Goal: Task Accomplishment & Management: Manage account settings

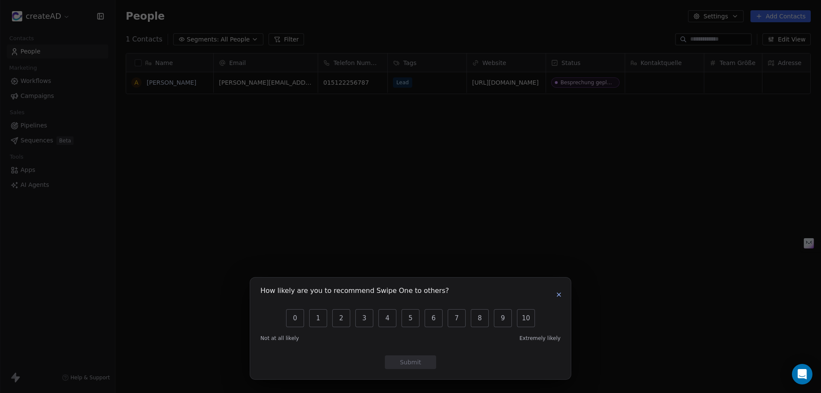
scroll to position [339, 699]
click at [558, 294] on icon "button" at bounding box center [558, 294] width 3 height 3
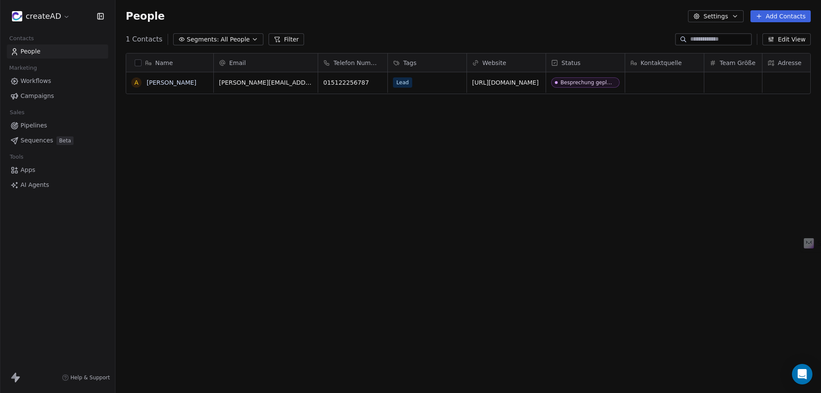
click at [32, 126] on span "Pipelines" at bounding box center [34, 125] width 27 height 9
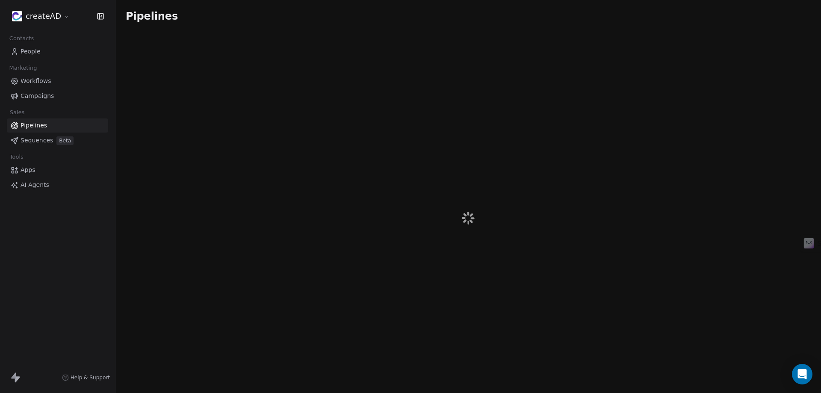
click at [41, 145] on link "Sequences Beta" at bounding box center [57, 140] width 101 height 14
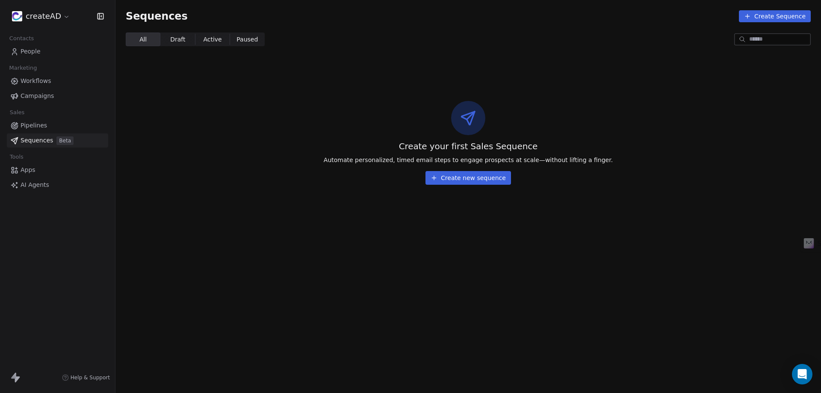
click at [26, 171] on span "Apps" at bounding box center [28, 169] width 15 height 9
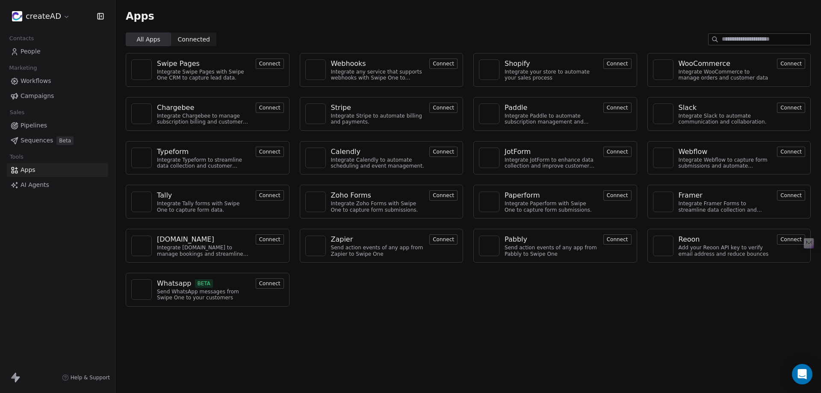
click at [279, 282] on button "Connect" at bounding box center [270, 283] width 28 height 10
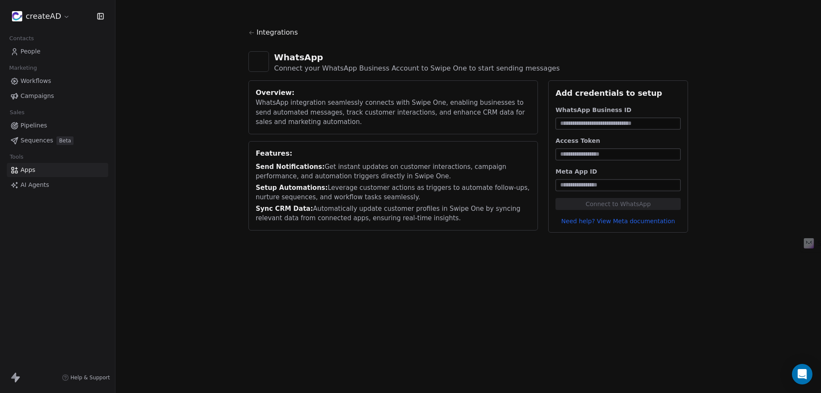
click at [38, 171] on link "Apps" at bounding box center [57, 170] width 101 height 14
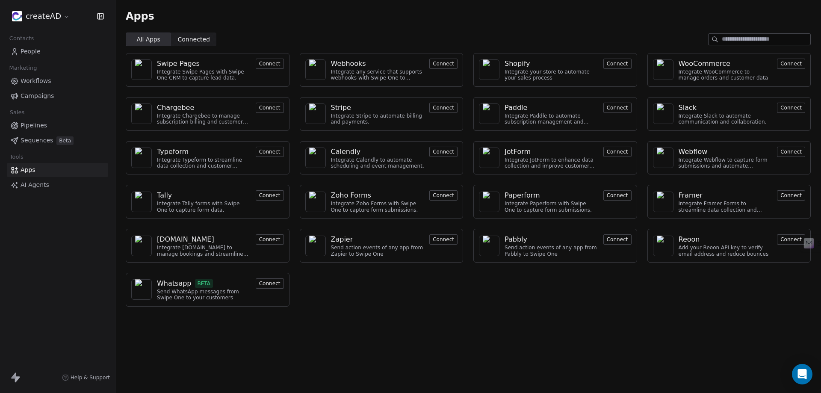
click at [35, 141] on span "Sequences" at bounding box center [37, 140] width 32 height 9
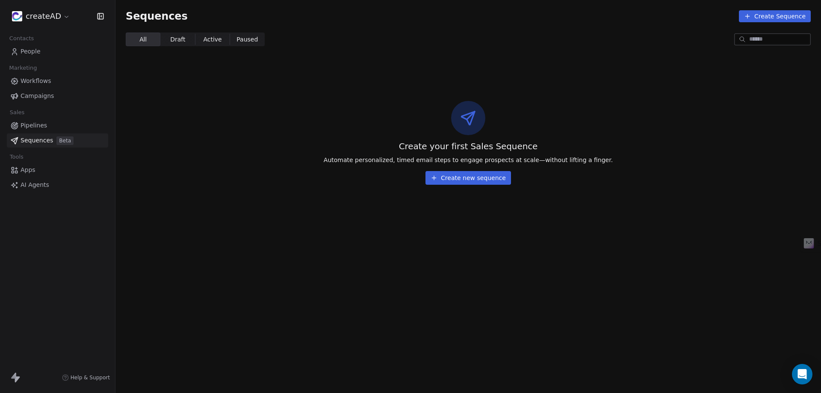
click at [34, 124] on span "Pipelines" at bounding box center [34, 125] width 27 height 9
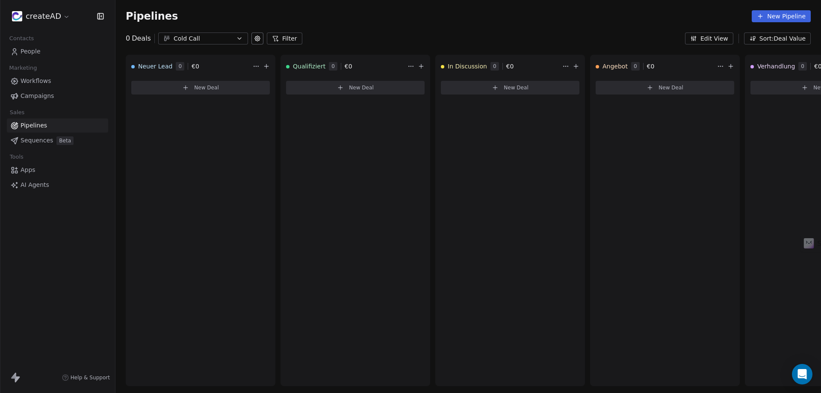
click at [32, 95] on span "Campaigns" at bounding box center [37, 95] width 33 height 9
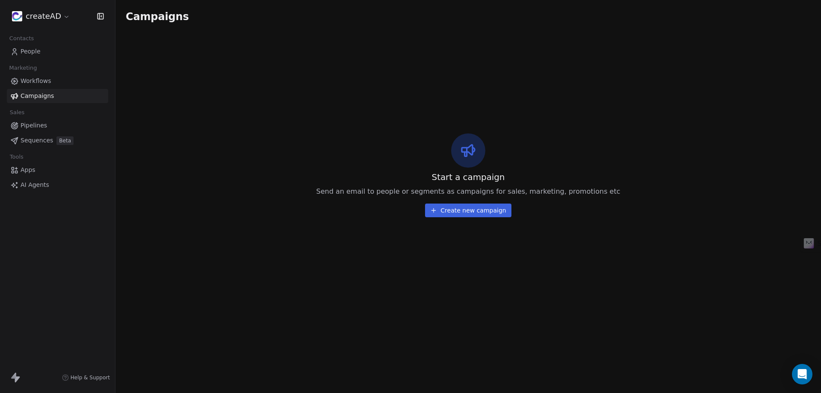
click at [31, 79] on span "Workflows" at bounding box center [36, 81] width 31 height 9
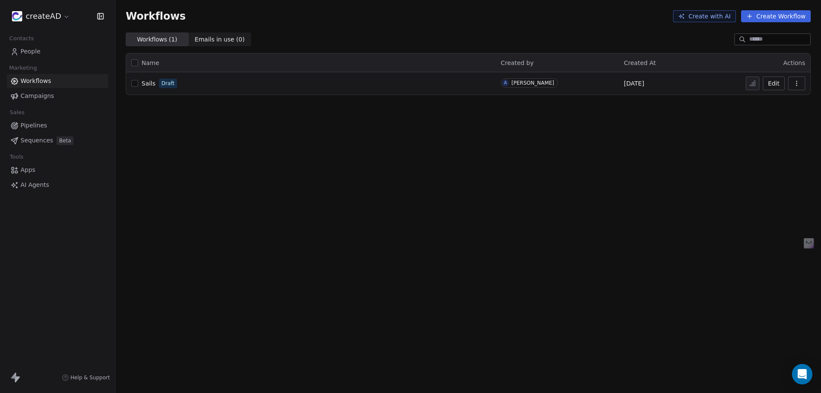
click at [30, 53] on span "People" at bounding box center [31, 51] width 20 height 9
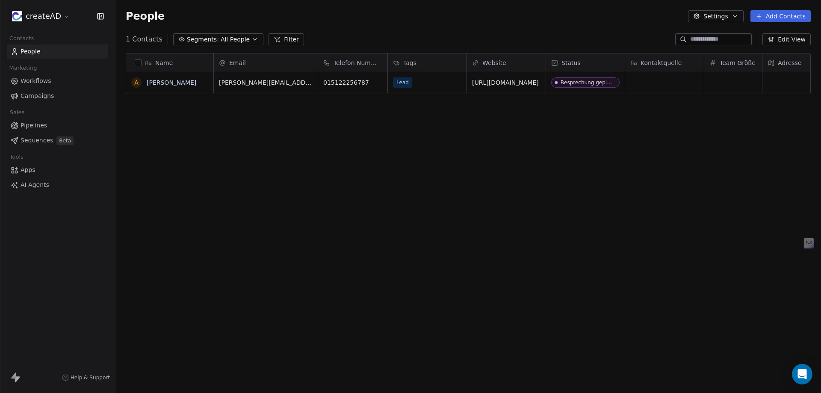
scroll to position [339, 699]
click at [797, 37] on button "Edit View" at bounding box center [786, 39] width 48 height 12
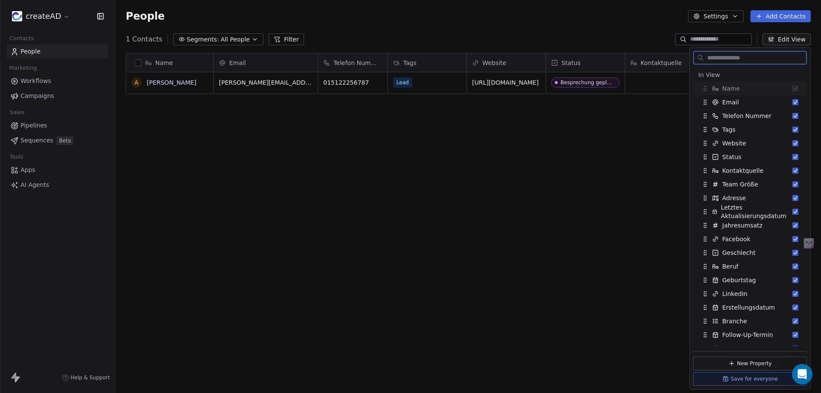
click at [798, 35] on button "Edit View" at bounding box center [786, 39] width 48 height 12
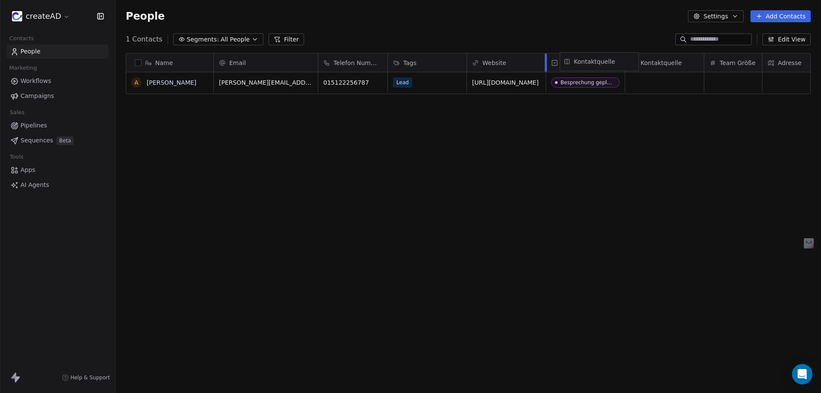
drag, startPoint x: 669, startPoint y: 64, endPoint x: 604, endPoint y: 62, distance: 65.4
click at [604, 62] on div "Name A [PERSON_NAME] Email Telefon Nummer Tags Website Status Kontaktquelle Tea…" at bounding box center [468, 73] width 684 height 41
click at [567, 82] on div "grid" at bounding box center [585, 82] width 79 height 21
click at [591, 142] on html "createAD Contacts People Marketing Workflows Campaigns Sales Pipelines Sequence…" at bounding box center [410, 228] width 821 height 457
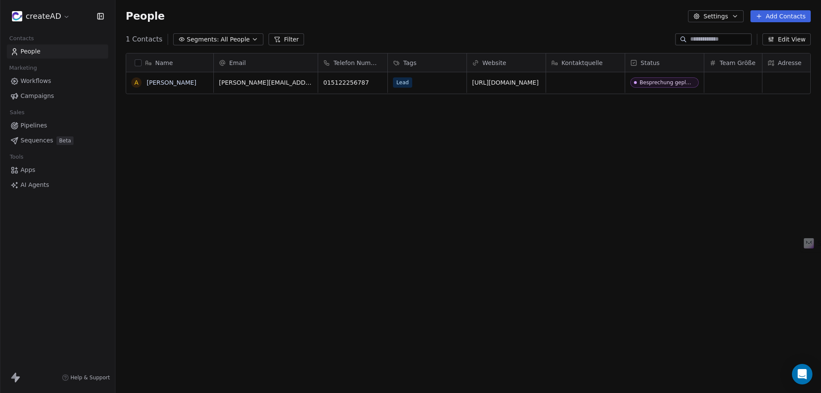
click at [168, 149] on div "Name A [PERSON_NAME] Email Telefon Nummer Tags Website Kontaktquelle Status Tea…" at bounding box center [467, 219] width 705 height 346
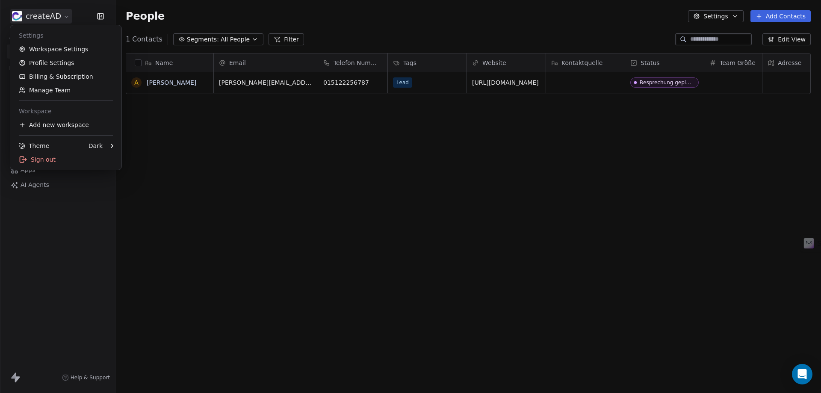
click at [50, 15] on html "createAD Contacts People Marketing Workflows Campaigns Sales Pipelines Sequence…" at bounding box center [410, 228] width 821 height 457
click at [63, 79] on link "Billing & Subscription" at bounding box center [66, 77] width 104 height 14
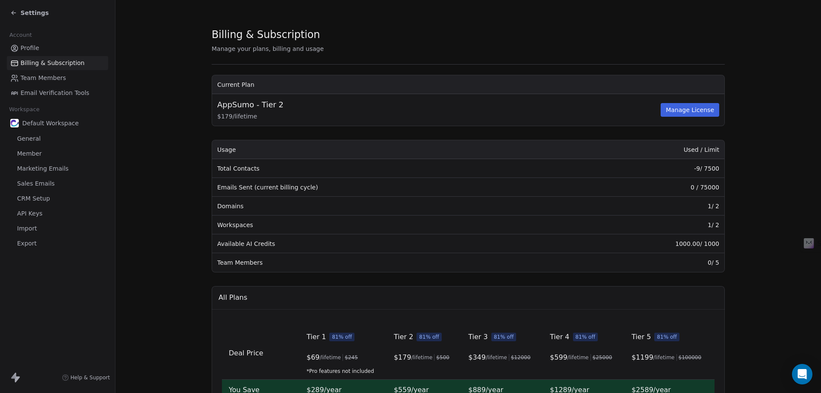
click at [23, 48] on span "Profile" at bounding box center [30, 48] width 19 height 9
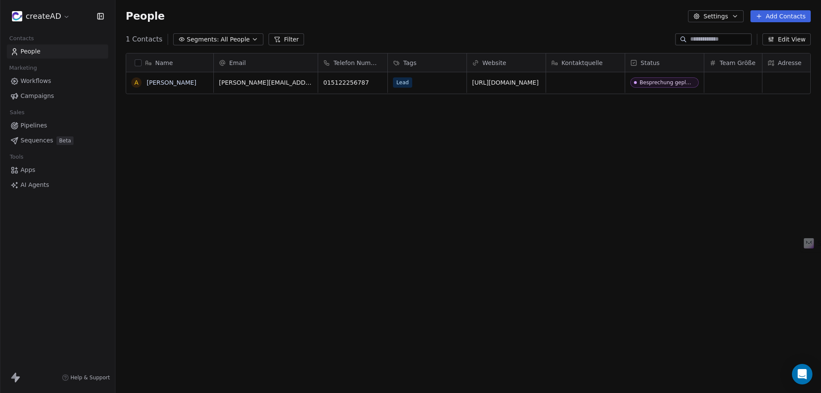
scroll to position [339, 699]
click at [230, 0] on div "People Settings Add Contacts" at bounding box center [467, 16] width 705 height 32
